Goal: Complete application form: Complete application form

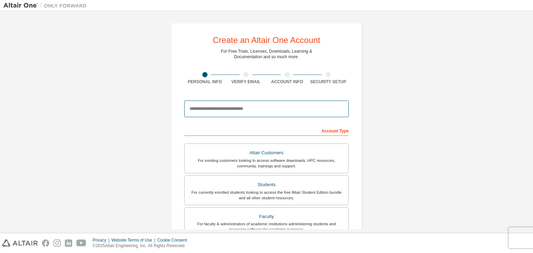
click at [211, 112] on input "email" at bounding box center [266, 109] width 164 height 17
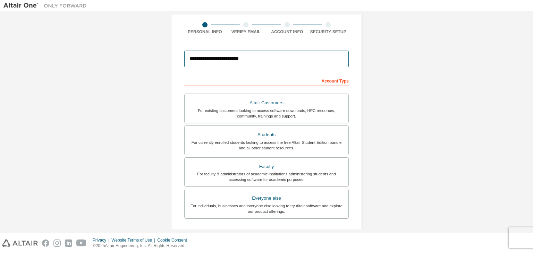
scroll to position [49, 0]
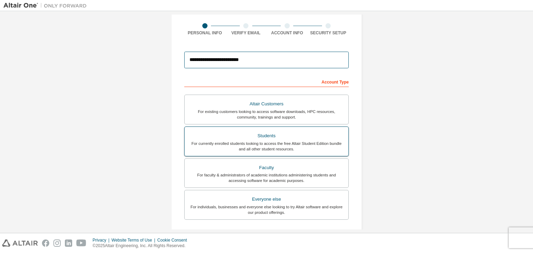
type input "**********"
click at [260, 133] on div "Students" at bounding box center [266, 136] width 155 height 10
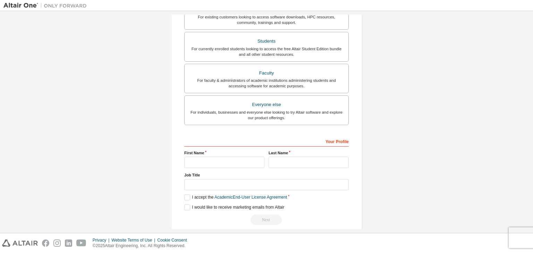
scroll to position [151, 0]
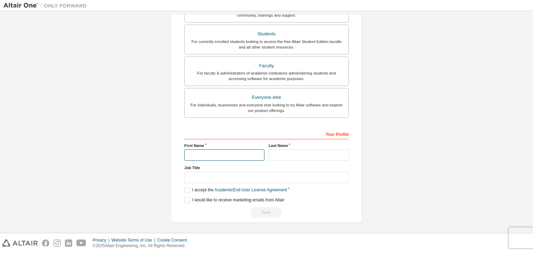
click at [237, 154] on input "text" at bounding box center [224, 155] width 80 height 11
type input "**********"
click at [277, 155] on input "text" at bounding box center [309, 155] width 80 height 11
type input "*****"
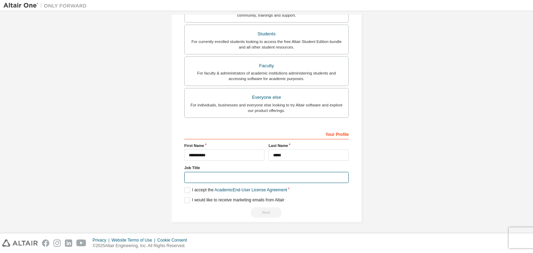
click at [226, 175] on input "text" at bounding box center [266, 177] width 164 height 11
click at [218, 177] on input "text" at bounding box center [266, 177] width 164 height 11
type input "*******"
click at [186, 189] on label "I accept the Academic End-User License Agreement" at bounding box center [235, 190] width 103 height 6
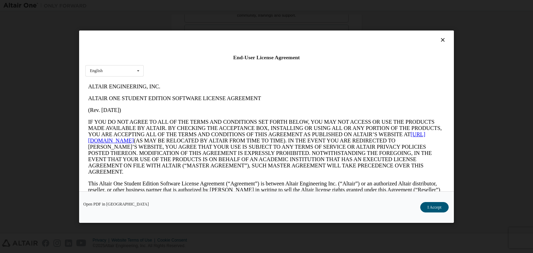
scroll to position [0, 0]
click at [439, 206] on button "I Accept" at bounding box center [434, 207] width 28 height 10
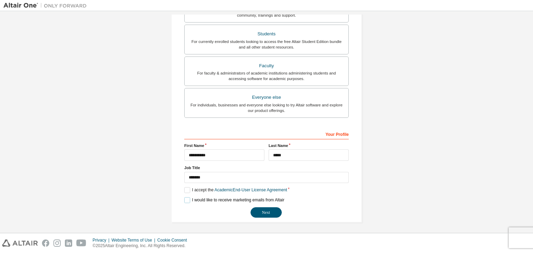
click at [184, 197] on label "I would like to receive marketing emails from Altair" at bounding box center [234, 200] width 100 height 6
click at [268, 207] on button "Next" at bounding box center [265, 212] width 31 height 10
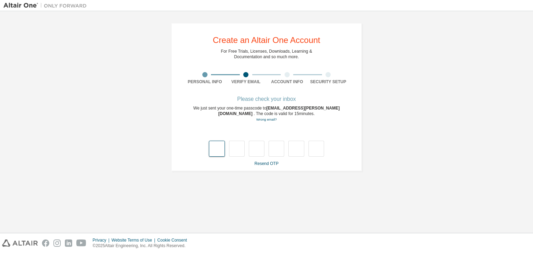
click at [216, 150] on input "text" at bounding box center [217, 149] width 16 height 16
type input "*"
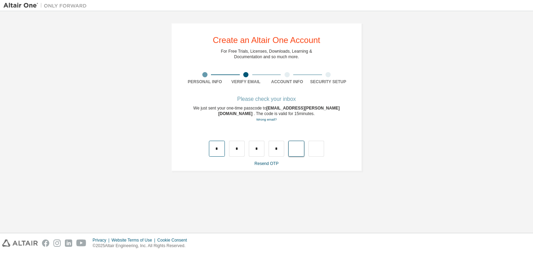
type input "*"
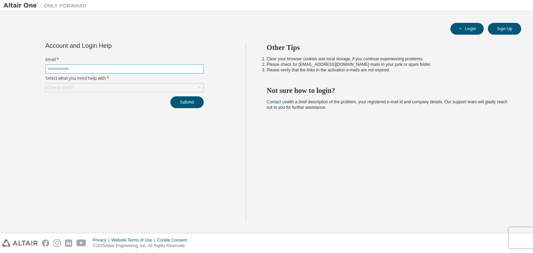
click at [82, 67] on input "text" at bounding box center [124, 69] width 155 height 6
